Goal: Task Accomplishment & Management: Use online tool/utility

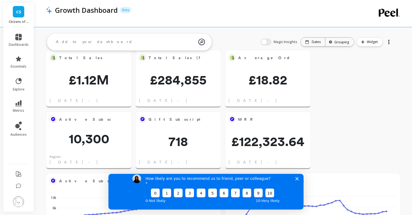
click at [297, 180] on icon "Close survey" at bounding box center [296, 178] width 3 height 3
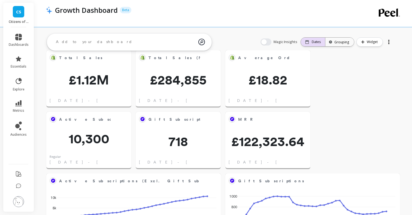
click at [314, 40] on p "Dates" at bounding box center [316, 42] width 9 height 4
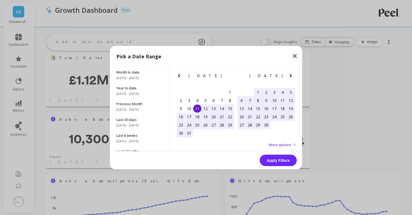
click at [288, 77] on icon "Next Month" at bounding box center [290, 75] width 7 height 7
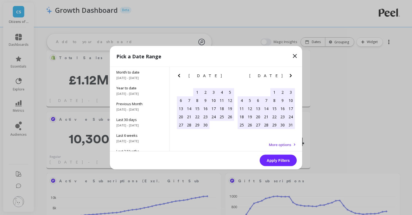
click at [288, 77] on icon "Next Month" at bounding box center [290, 75] width 7 height 7
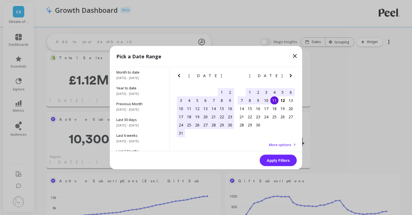
click at [249, 93] on div "1" at bounding box center [250, 92] width 8 height 8
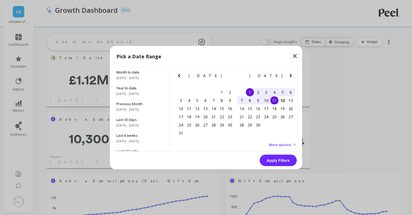
click at [275, 102] on div "11" at bounding box center [274, 100] width 8 height 8
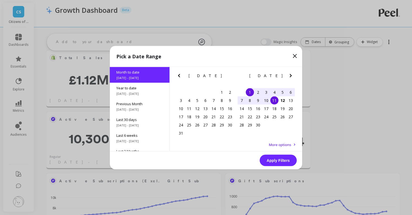
click at [278, 163] on button "Apply Filters" at bounding box center [278, 159] width 37 height 11
